Goal: Transaction & Acquisition: Purchase product/service

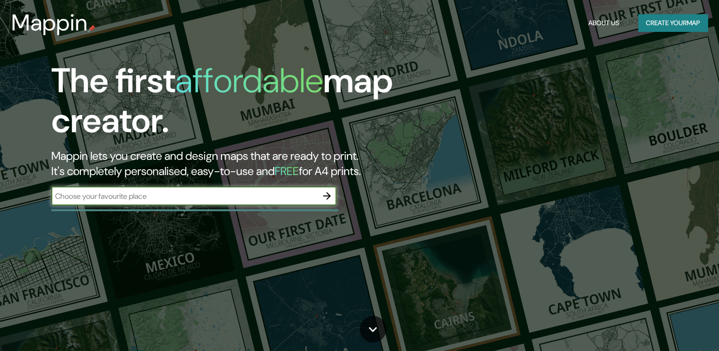
click at [191, 201] on input "text" at bounding box center [184, 196] width 266 height 11
type input "TIJUANA"
click at [683, 22] on button "Create your map" at bounding box center [672, 23] width 69 height 18
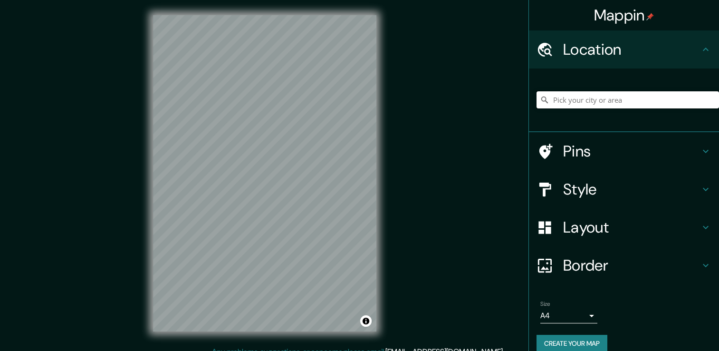
click at [577, 105] on input "Pick your city or area" at bounding box center [628, 99] width 183 height 17
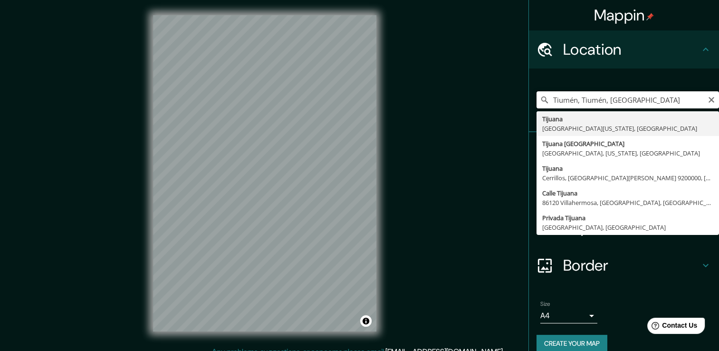
click at [606, 101] on input "Tiumén, Tiumén, [GEOGRAPHIC_DATA]" at bounding box center [628, 99] width 183 height 17
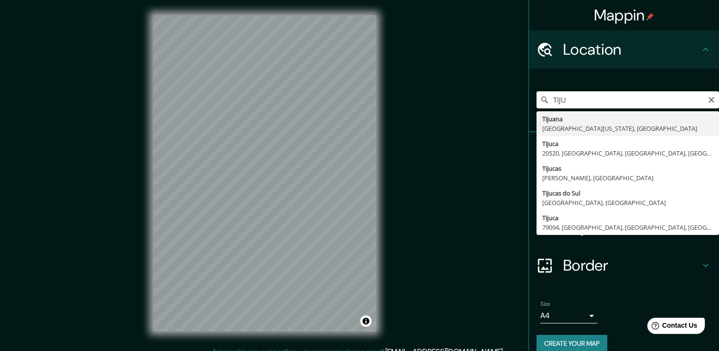
type input "Tijuana, [GEOGRAPHIC_DATA][US_STATE], [GEOGRAPHIC_DATA]"
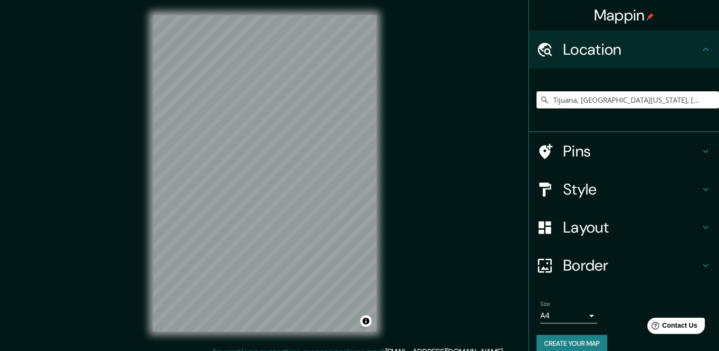
click at [586, 223] on h4 "Layout" at bounding box center [631, 227] width 137 height 19
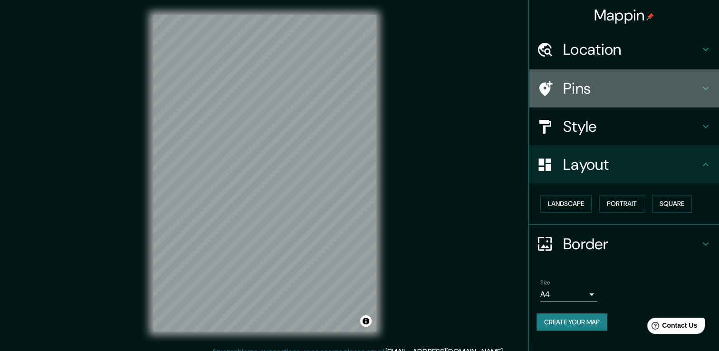
click at [589, 89] on h4 "Pins" at bounding box center [631, 88] width 137 height 19
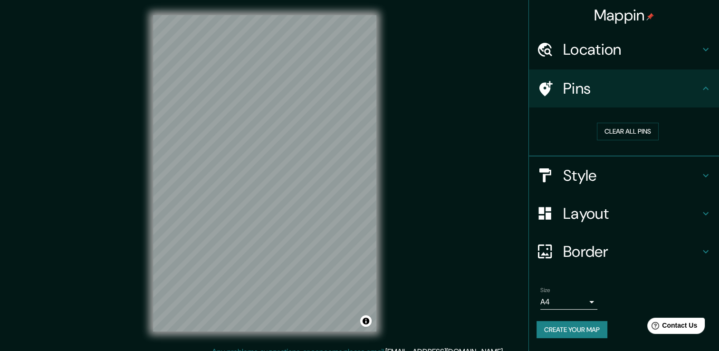
click at [601, 52] on h4 "Location" at bounding box center [631, 49] width 137 height 19
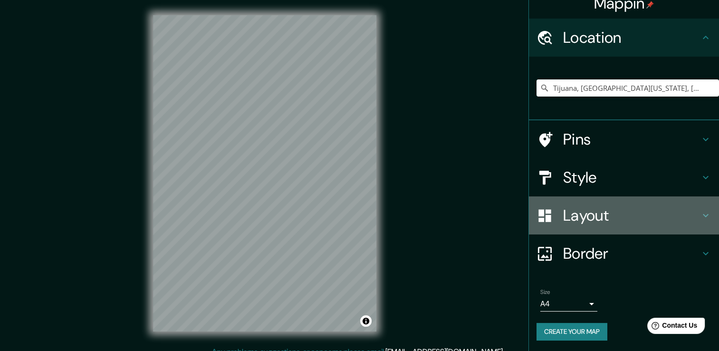
click at [589, 218] on h4 "Layout" at bounding box center [631, 215] width 137 height 19
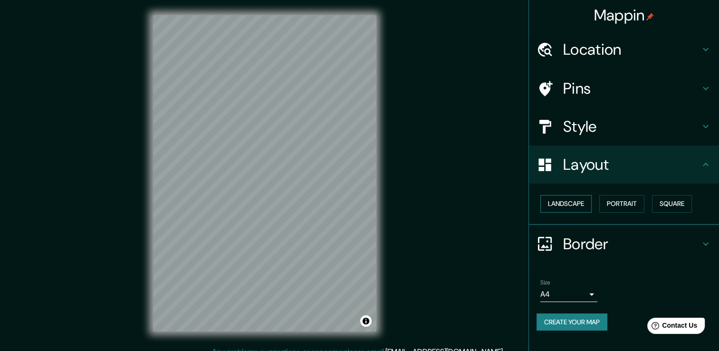
click at [581, 206] on button "Landscape" at bounding box center [565, 204] width 51 height 18
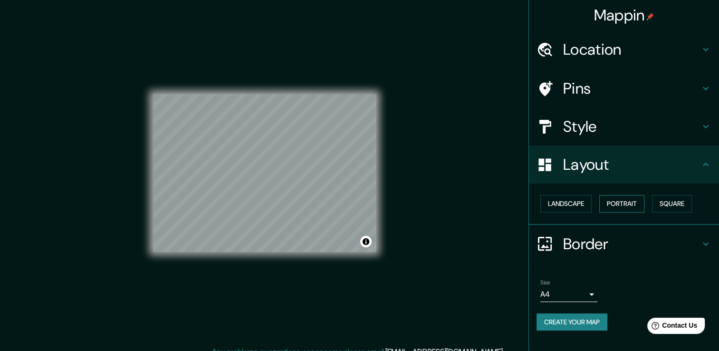
click at [611, 206] on button "Portrait" at bounding box center [621, 204] width 45 height 18
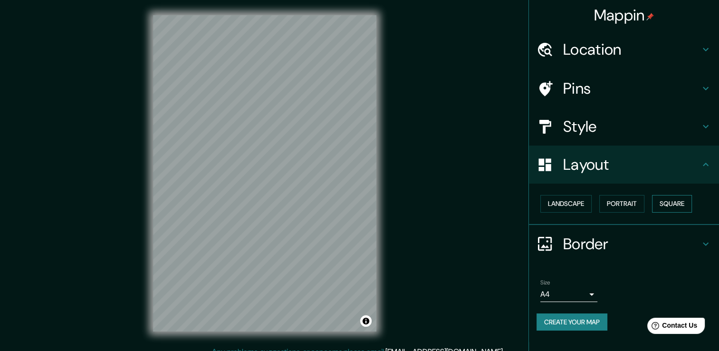
click at [664, 203] on button "Square" at bounding box center [672, 204] width 40 height 18
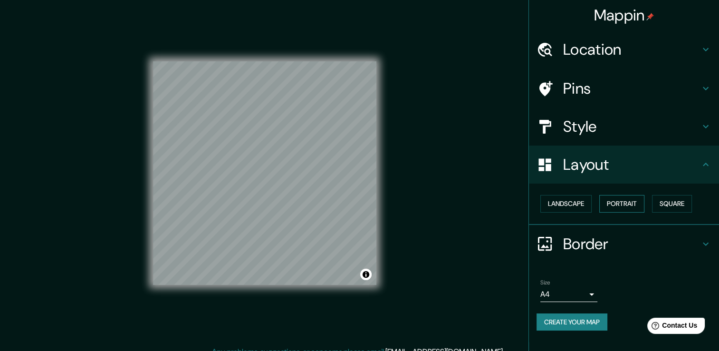
click at [633, 207] on button "Portrait" at bounding box center [621, 204] width 45 height 18
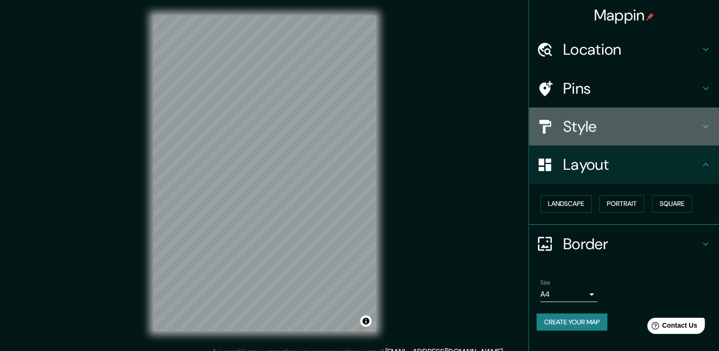
click at [702, 132] on div "Style" at bounding box center [624, 126] width 190 height 38
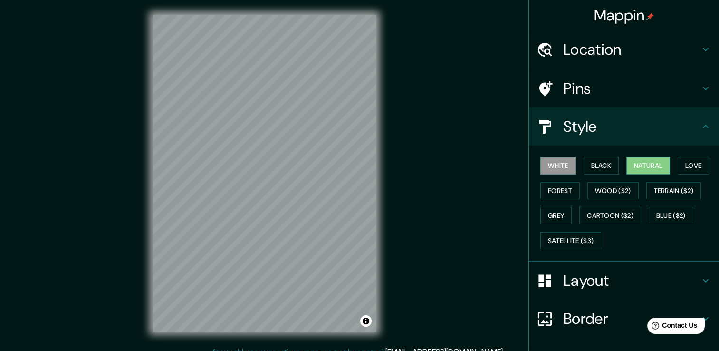
click at [648, 162] on button "Natural" at bounding box center [648, 166] width 44 height 18
click at [569, 190] on button "Forest" at bounding box center [559, 191] width 39 height 18
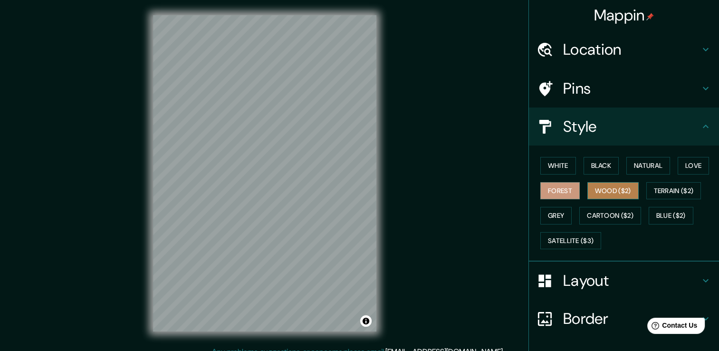
click at [604, 190] on button "Wood ($2)" at bounding box center [612, 191] width 51 height 18
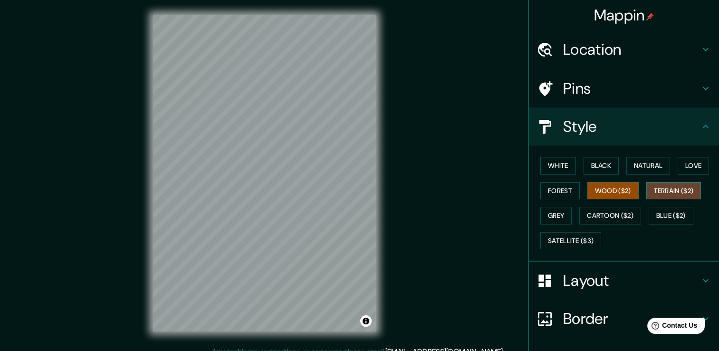
click at [658, 190] on button "Terrain ($2)" at bounding box center [673, 191] width 55 height 18
click at [549, 212] on button "Grey" at bounding box center [555, 216] width 31 height 18
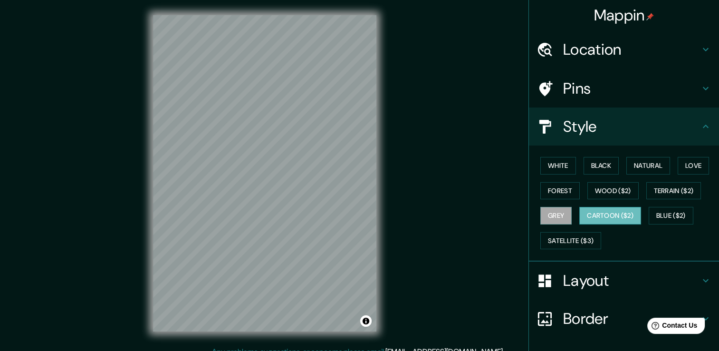
click at [612, 216] on button "Cartoon ($2)" at bounding box center [610, 216] width 62 height 18
click at [653, 216] on button "Blue ($2)" at bounding box center [671, 216] width 45 height 18
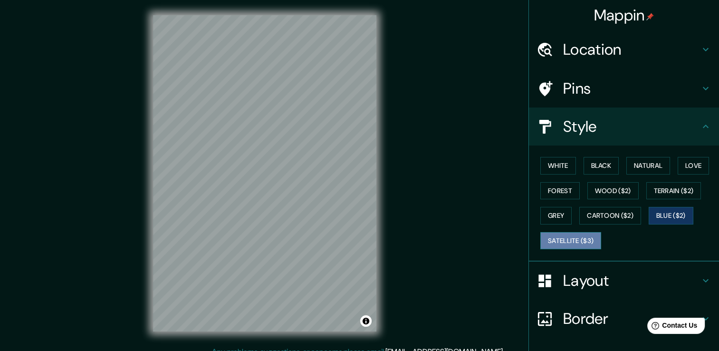
click at [560, 237] on button "Satellite ($3)" at bounding box center [570, 241] width 61 height 18
